Goal: Find specific page/section: Find specific page/section

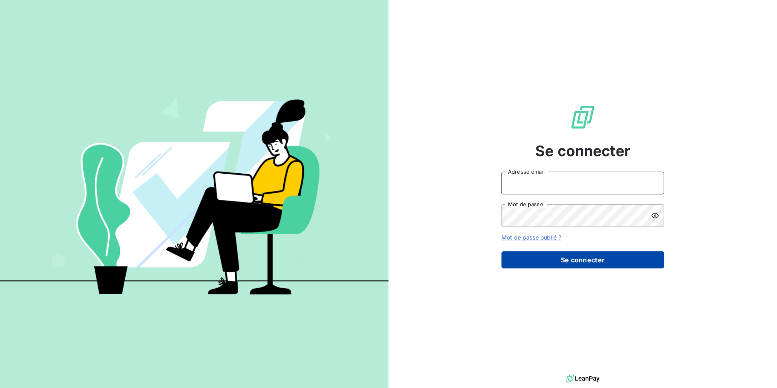
type input "mj@scepia.fr"
click at [581, 264] on button "Se connecter" at bounding box center [583, 259] width 163 height 17
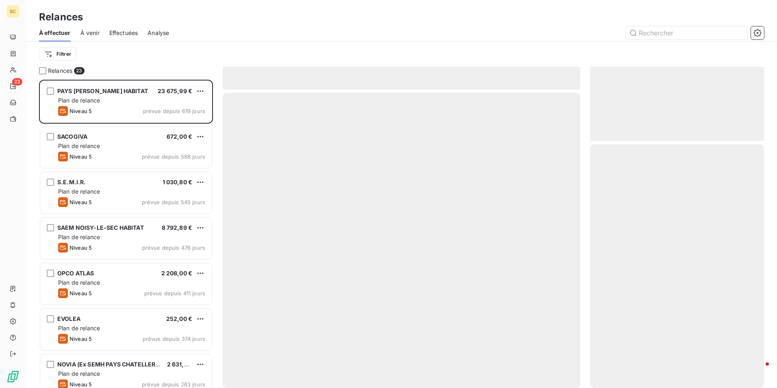
scroll to position [302, 168]
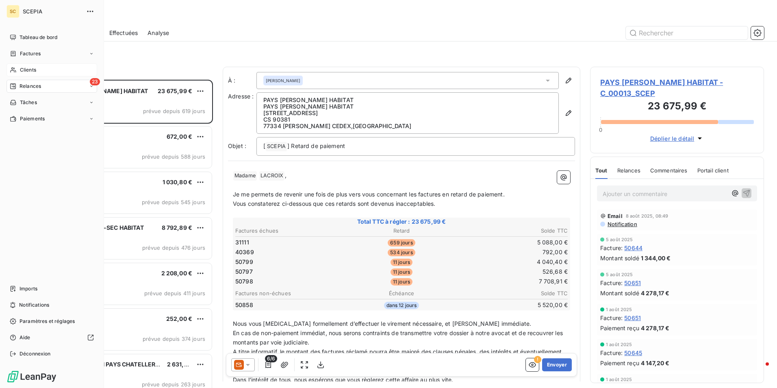
click at [36, 68] on span "Clients" at bounding box center [28, 69] width 16 height 7
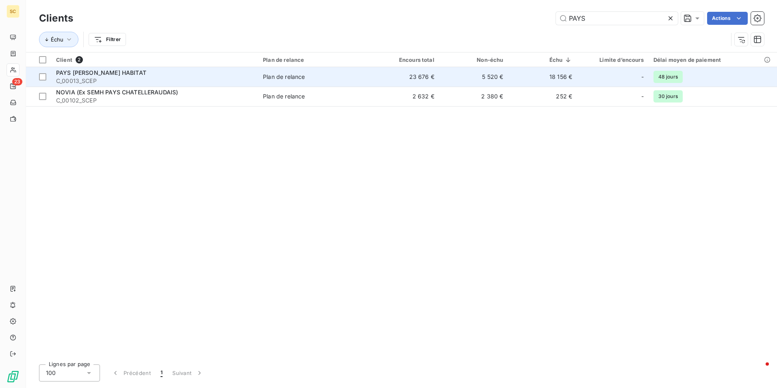
type input "PAYS"
click at [83, 78] on span "C_00013_SCEP" at bounding box center [154, 81] width 197 height 8
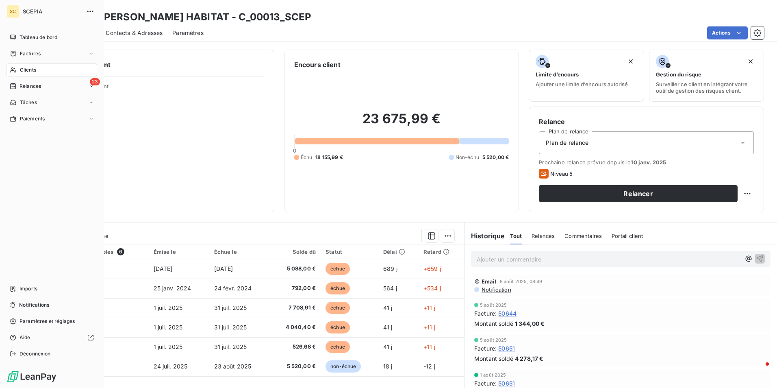
click at [35, 65] on div "Clients" at bounding box center [52, 69] width 91 height 13
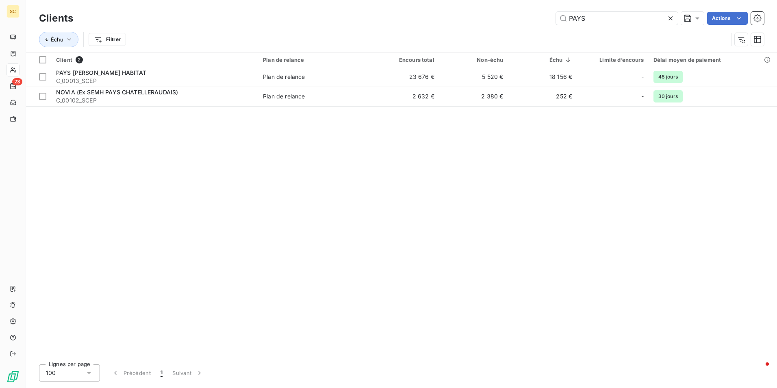
drag, startPoint x: 624, startPoint y: 15, endPoint x: 520, endPoint y: 18, distance: 103.3
click at [520, 18] on div "PAYS Actions" at bounding box center [423, 18] width 681 height 13
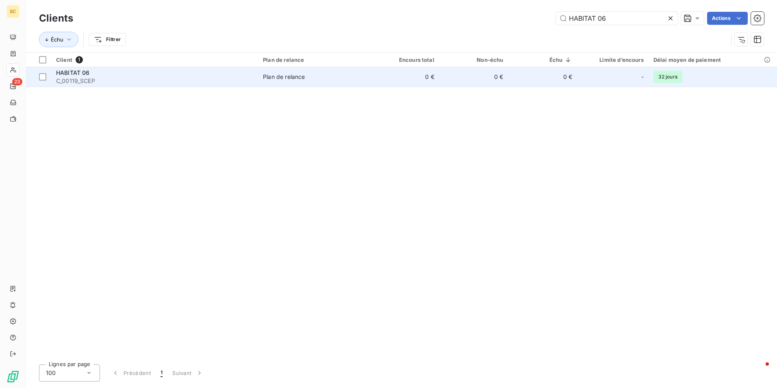
type input "HABITAT 06"
click at [91, 81] on span "C_00119_SCEP" at bounding box center [154, 81] width 197 height 8
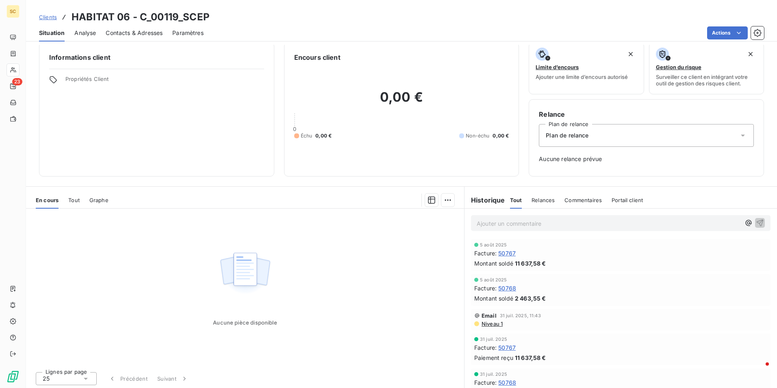
scroll to position [9, 0]
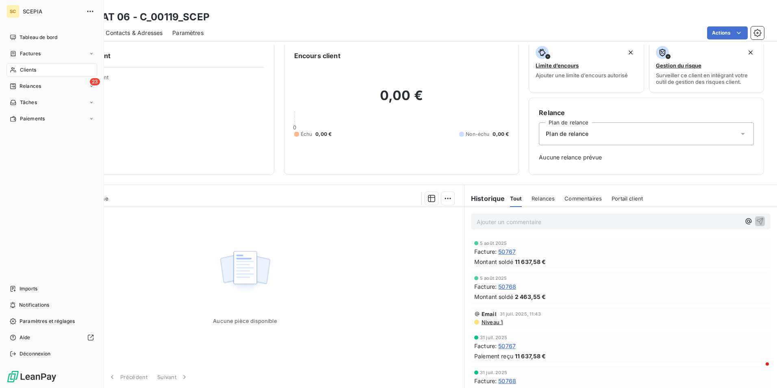
click at [44, 67] on div "Clients" at bounding box center [52, 69] width 91 height 13
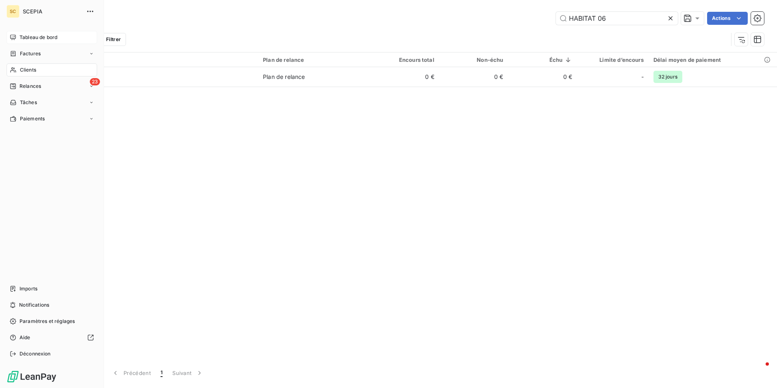
click at [50, 37] on span "Tableau de bord" at bounding box center [39, 37] width 38 height 7
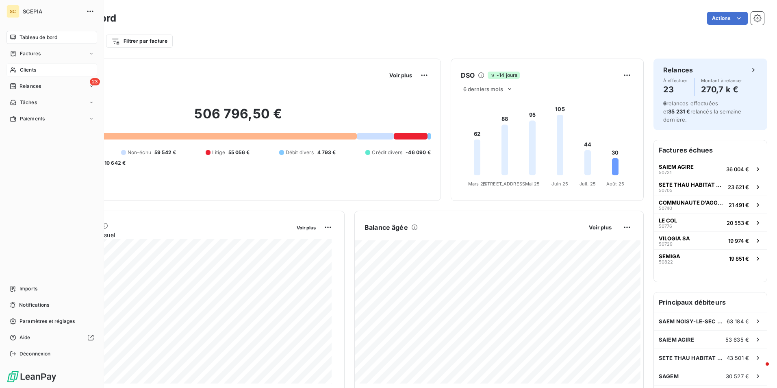
click at [22, 66] on span "Clients" at bounding box center [28, 69] width 16 height 7
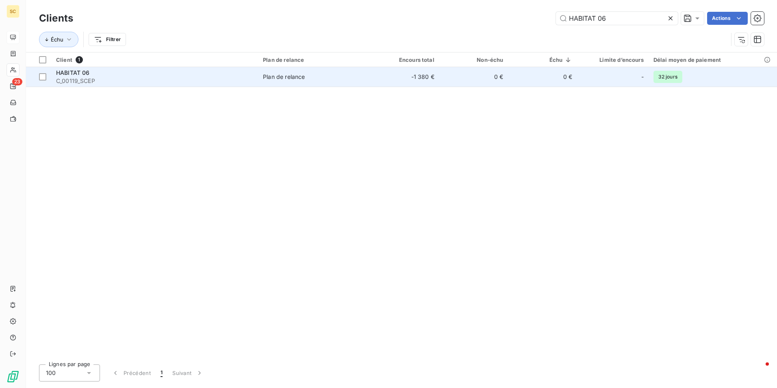
click at [102, 83] on span "C_00119_SCEP" at bounding box center [154, 81] width 197 height 8
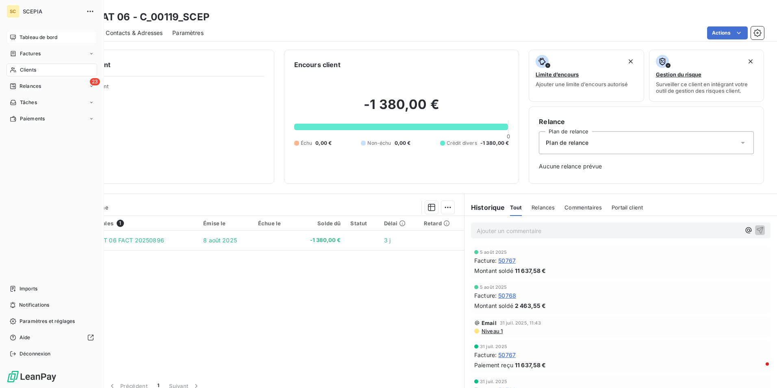
click at [34, 69] on span "Clients" at bounding box center [28, 69] width 16 height 7
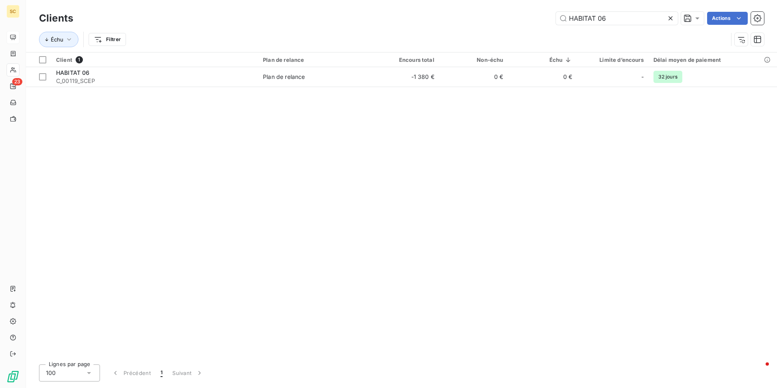
click at [672, 19] on icon at bounding box center [671, 18] width 8 height 8
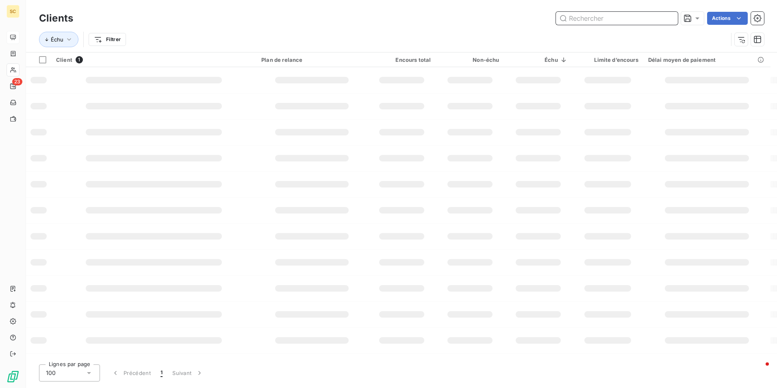
click at [611, 20] on input "text" at bounding box center [617, 18] width 122 height 13
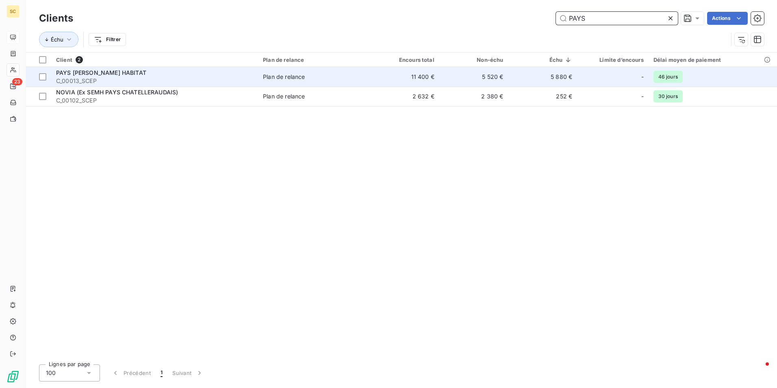
type input "PAYS"
click at [169, 77] on span "C_00013_SCEP" at bounding box center [154, 81] width 197 height 8
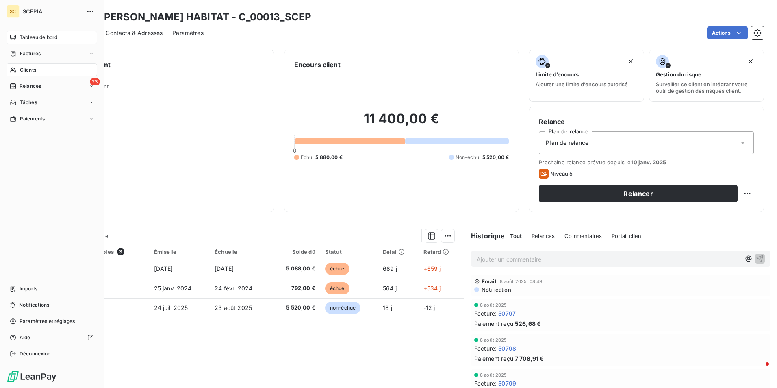
click at [23, 72] on span "Clients" at bounding box center [28, 69] width 16 height 7
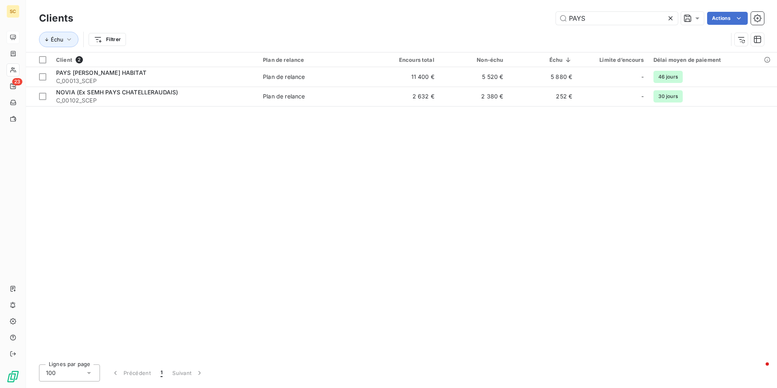
click at [670, 19] on icon at bounding box center [671, 18] width 4 height 4
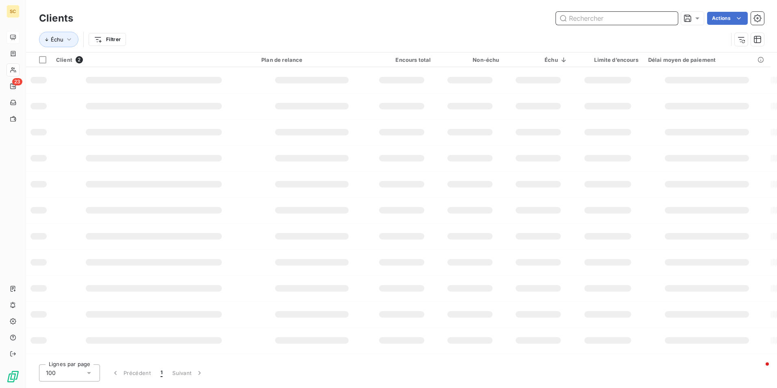
click at [629, 18] on input "text" at bounding box center [617, 18] width 122 height 13
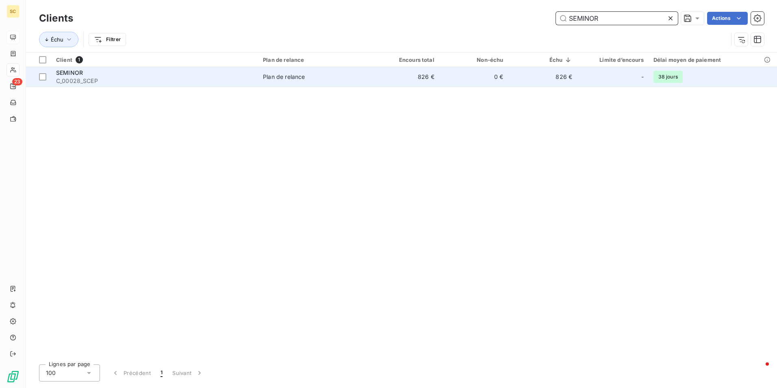
type input "SEMINOR"
click at [68, 72] on span "SEMINOR" at bounding box center [69, 72] width 27 height 7
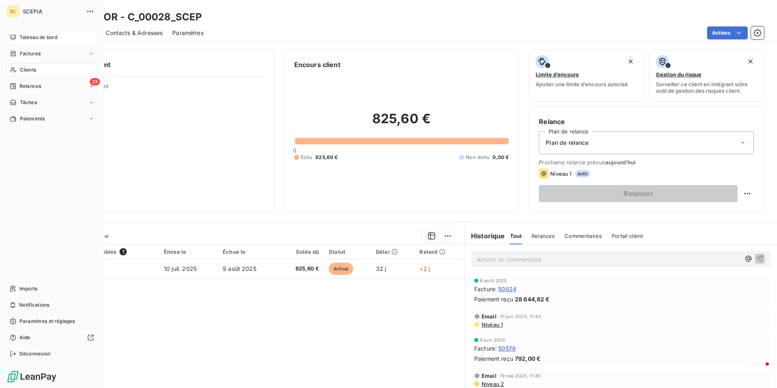
click at [31, 70] on span "Clients" at bounding box center [28, 69] width 16 height 7
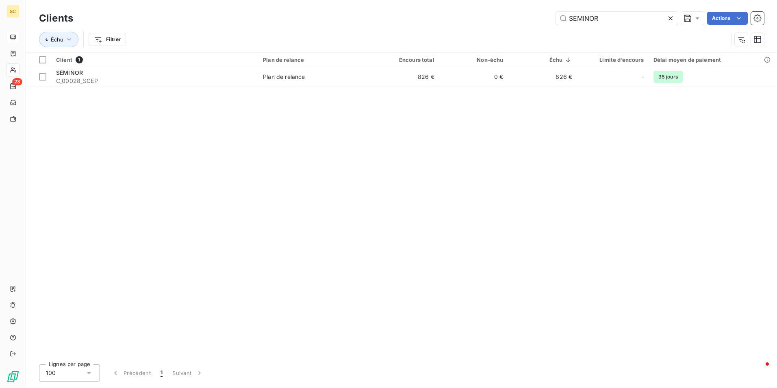
click at [672, 15] on icon at bounding box center [671, 18] width 8 height 8
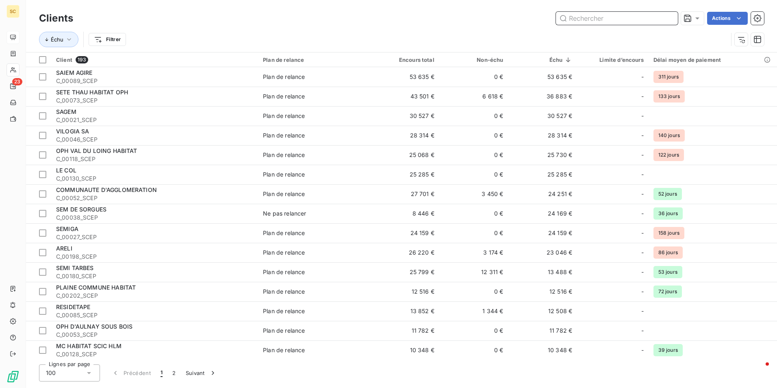
click at [601, 17] on input "text" at bounding box center [617, 18] width 122 height 13
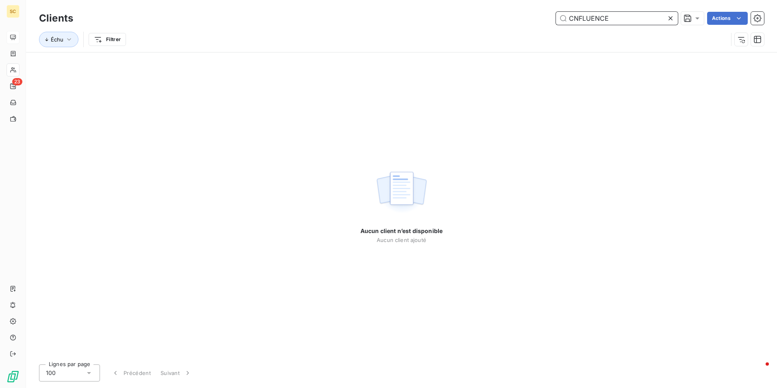
click at [615, 22] on input "CNFLUENCE" at bounding box center [617, 18] width 122 height 13
click at [573, 17] on input "CNFLUENCE" at bounding box center [617, 18] width 122 height 13
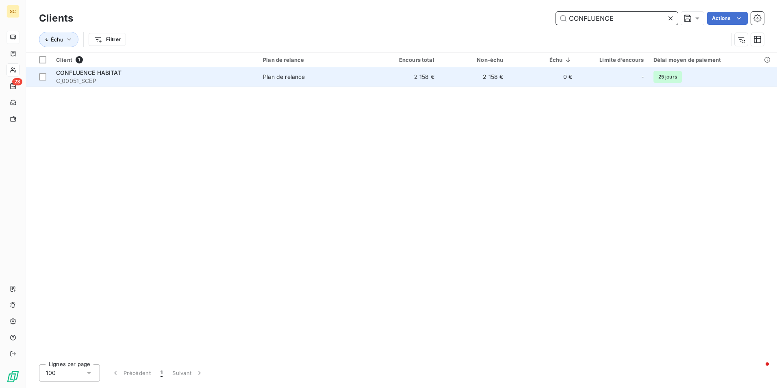
type input "CONFLUENCE"
click at [92, 78] on span "C_00051_SCEP" at bounding box center [154, 81] width 197 height 8
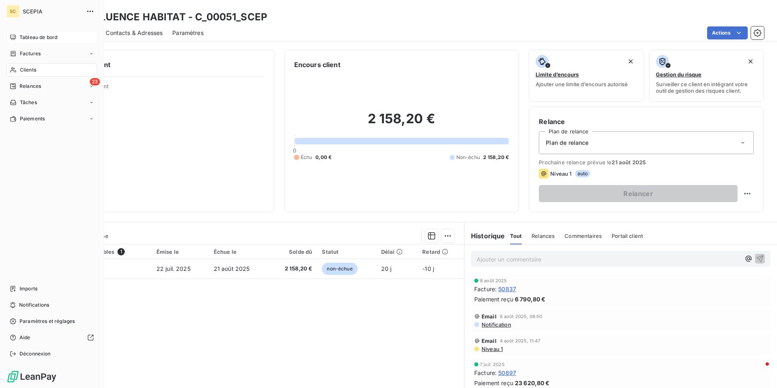
click at [31, 71] on span "Clients" at bounding box center [28, 69] width 16 height 7
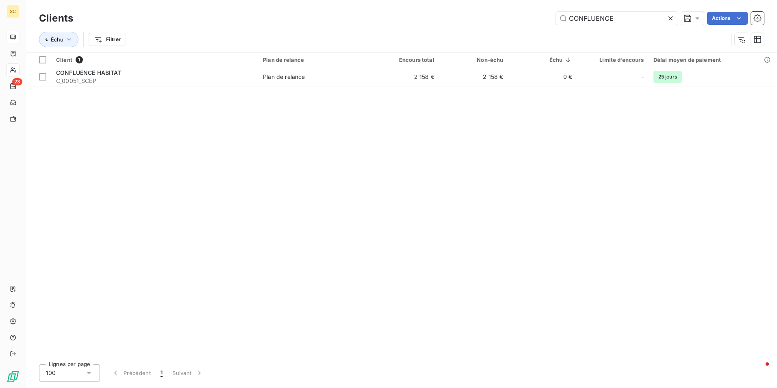
click at [670, 18] on icon at bounding box center [671, 18] width 4 height 4
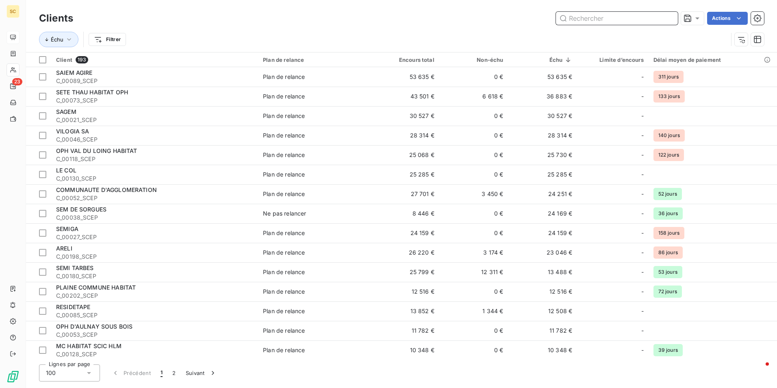
click at [628, 22] on input "text" at bounding box center [617, 18] width 122 height 13
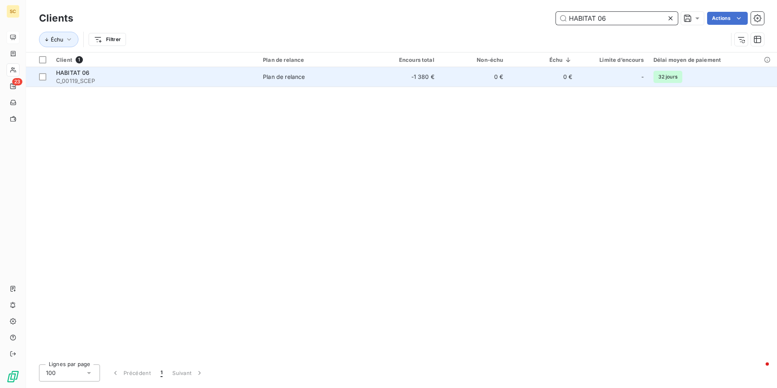
type input "HABITAT 06"
click at [76, 83] on span "C_00119_SCEP" at bounding box center [154, 81] width 197 height 8
